Goal: Navigation & Orientation: Find specific page/section

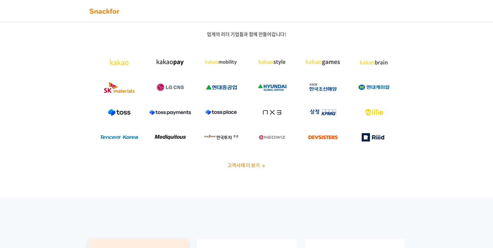
click at [246, 164] on span "고객사례 더 보기" at bounding box center [244, 165] width 32 height 7
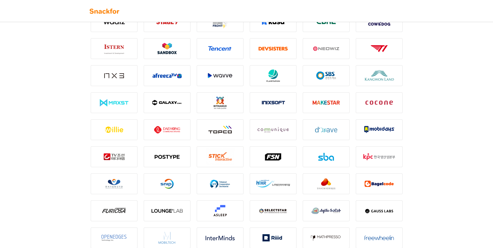
scroll to position [651, 0]
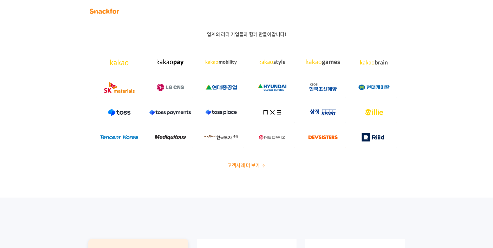
click at [109, 9] on img at bounding box center [104, 11] width 33 height 8
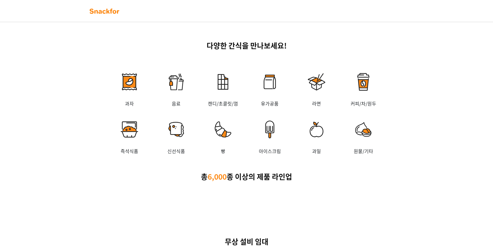
scroll to position [858, 0]
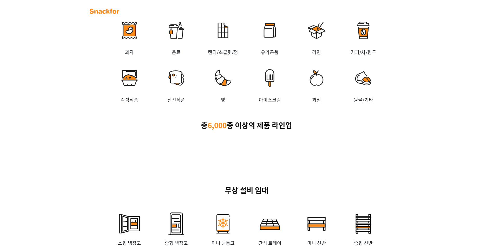
click at [131, 49] on img at bounding box center [129, 30] width 47 height 36
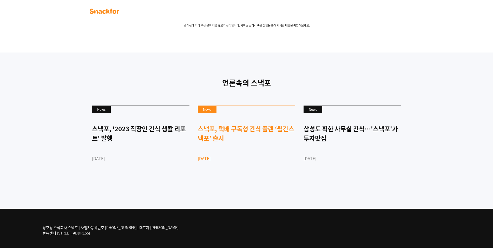
scroll to position [1214, 0]
